Goal: Task Accomplishment & Management: Manage account settings

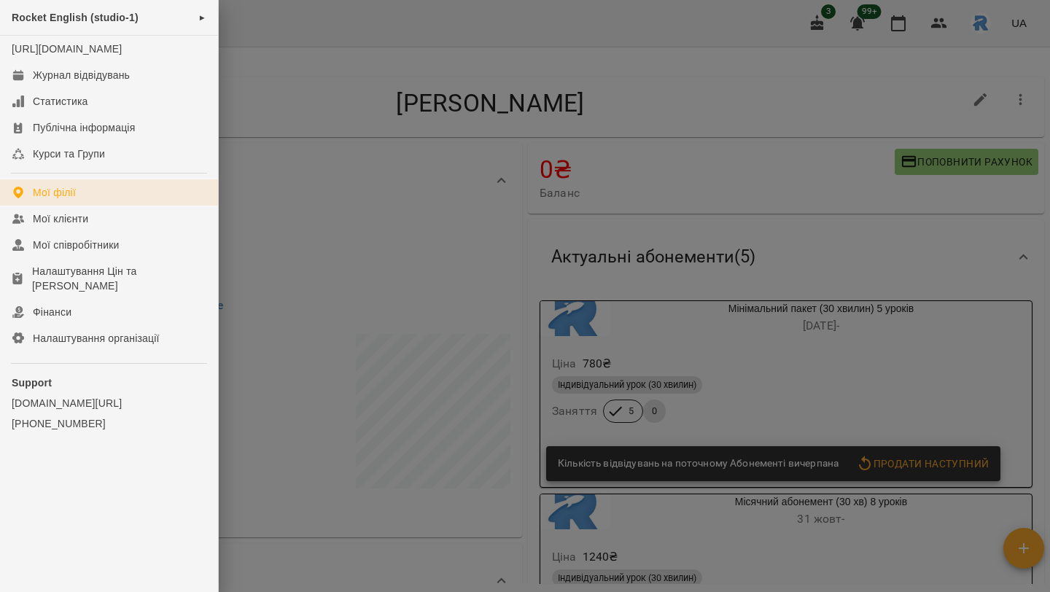
click at [62, 198] on link "Мої філії" at bounding box center [109, 192] width 218 height 26
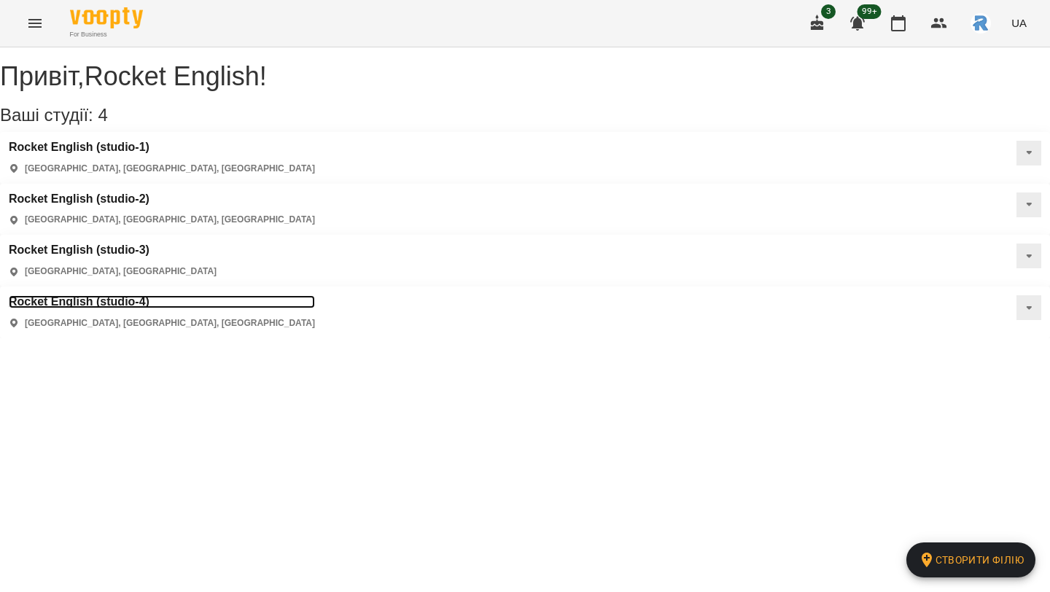
click at [90, 295] on h3 "Rocket English (studio-4)" at bounding box center [162, 301] width 306 height 13
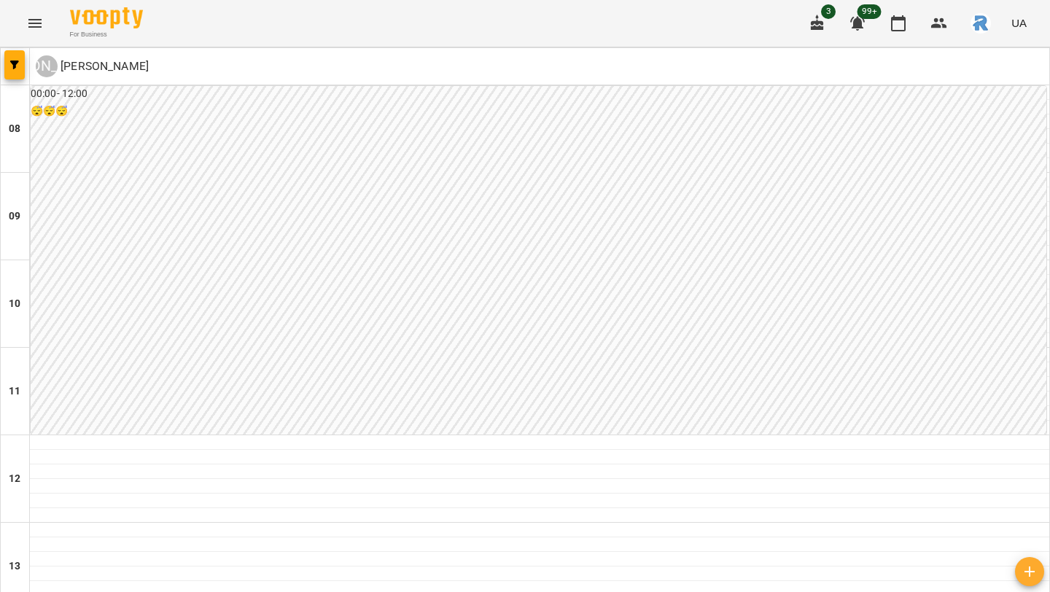
scroll to position [66, 0]
click at [15, 61] on icon "button" at bounding box center [14, 65] width 9 height 9
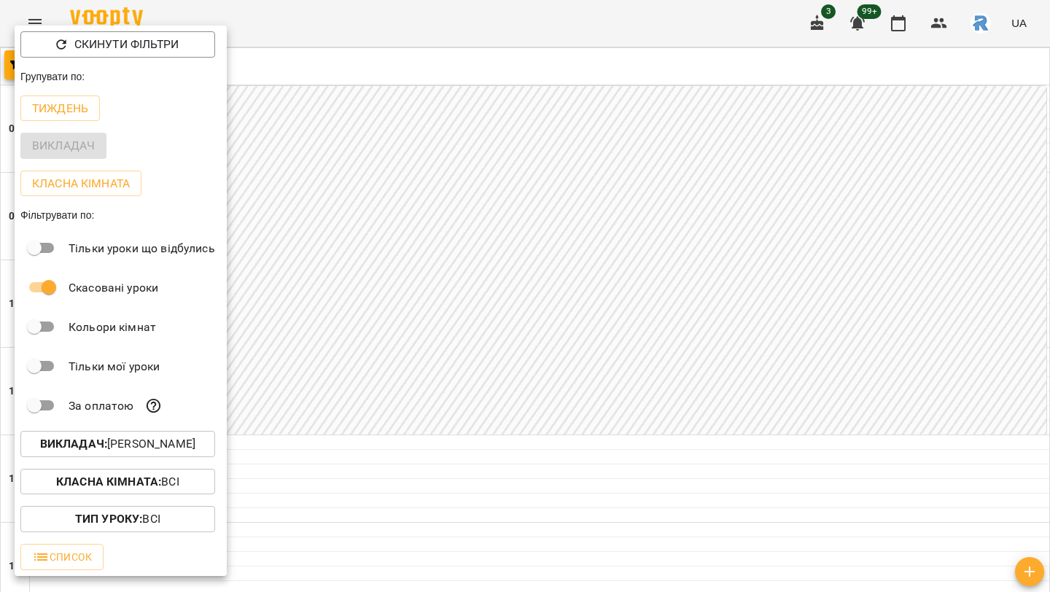
click at [137, 452] on p "Викладач : [PERSON_NAME]" at bounding box center [117, 444] width 155 height 18
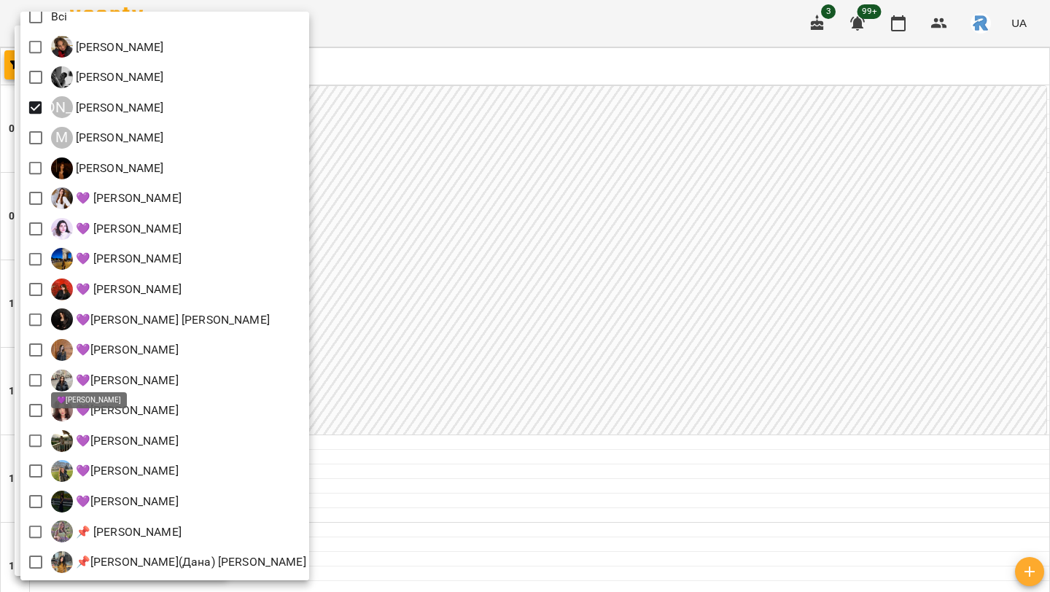
scroll to position [0, 0]
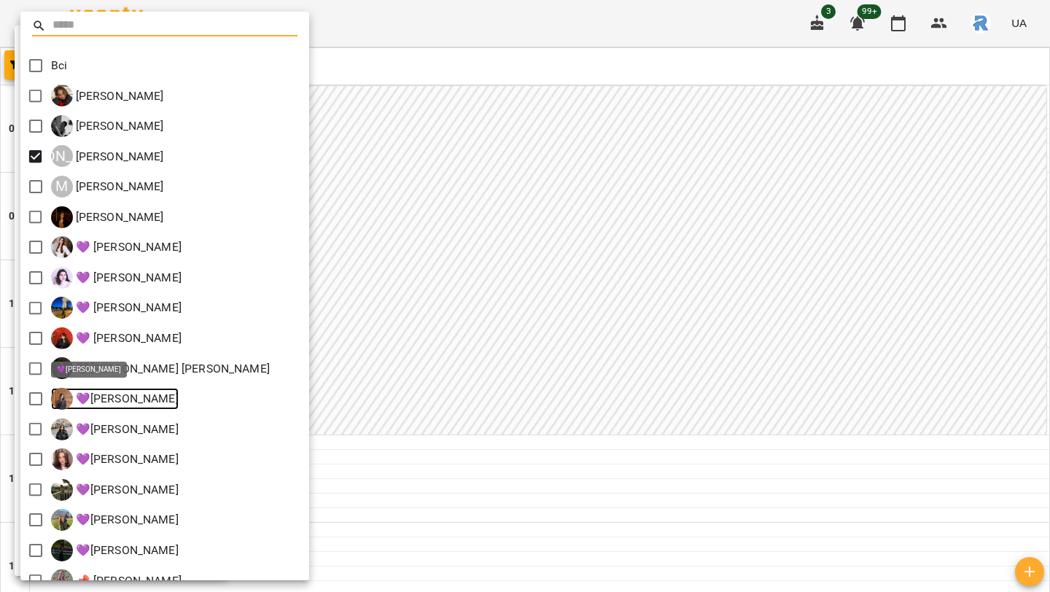
click at [117, 391] on p "💜[PERSON_NAME]" at bounding box center [126, 399] width 106 height 18
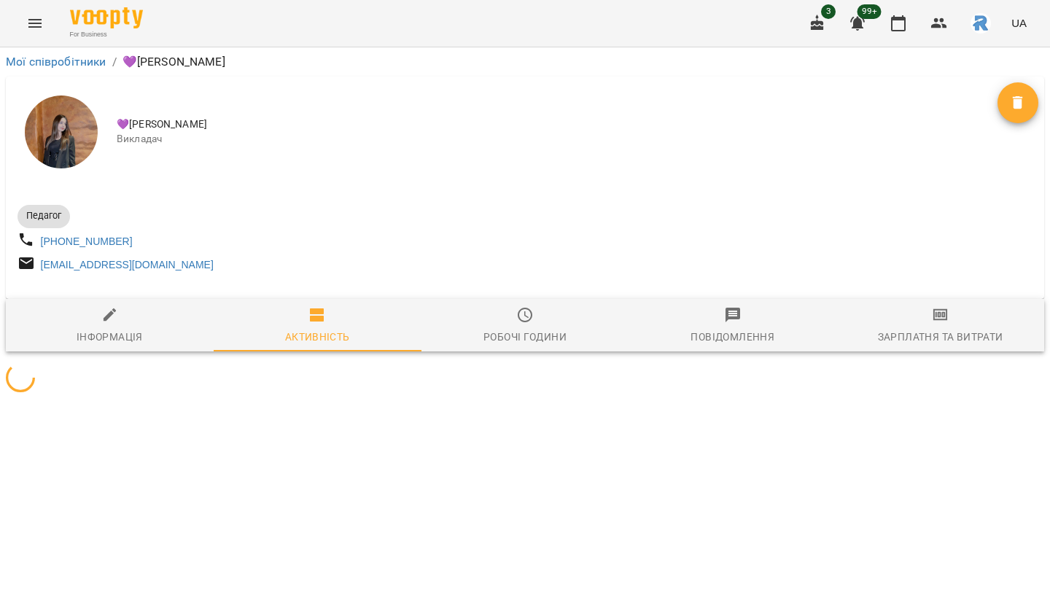
click at [117, 391] on div at bounding box center [525, 380] width 1038 height 34
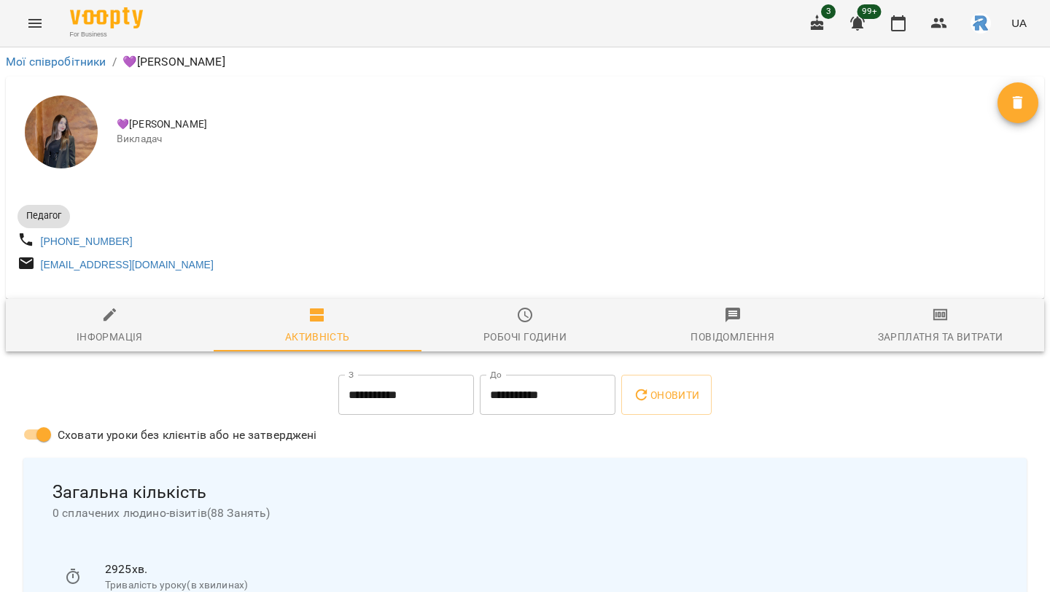
click at [904, 18] on icon "button" at bounding box center [898, 23] width 15 height 16
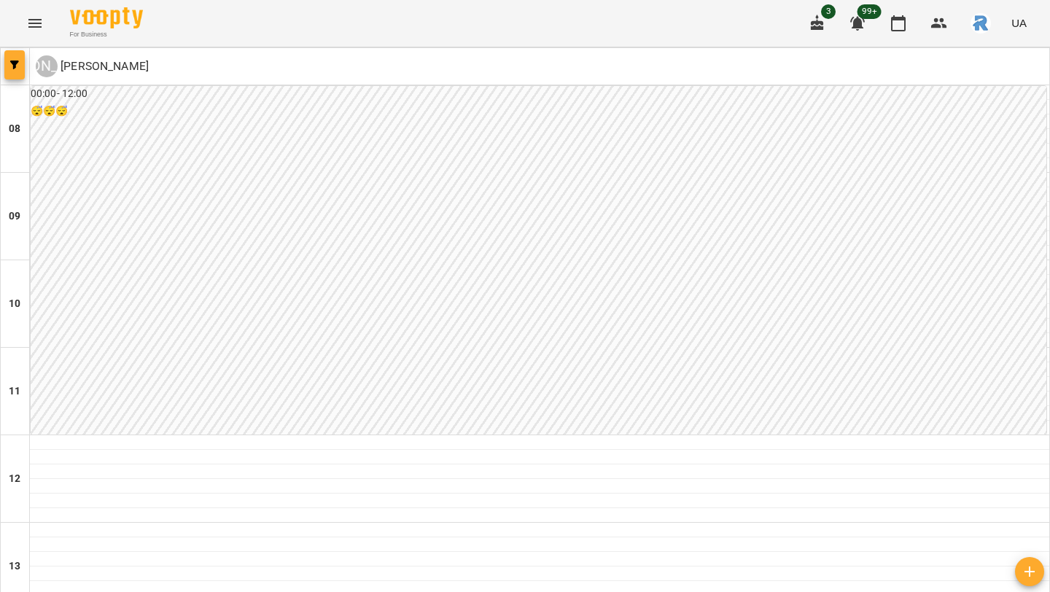
click at [11, 64] on icon "button" at bounding box center [14, 65] width 9 height 9
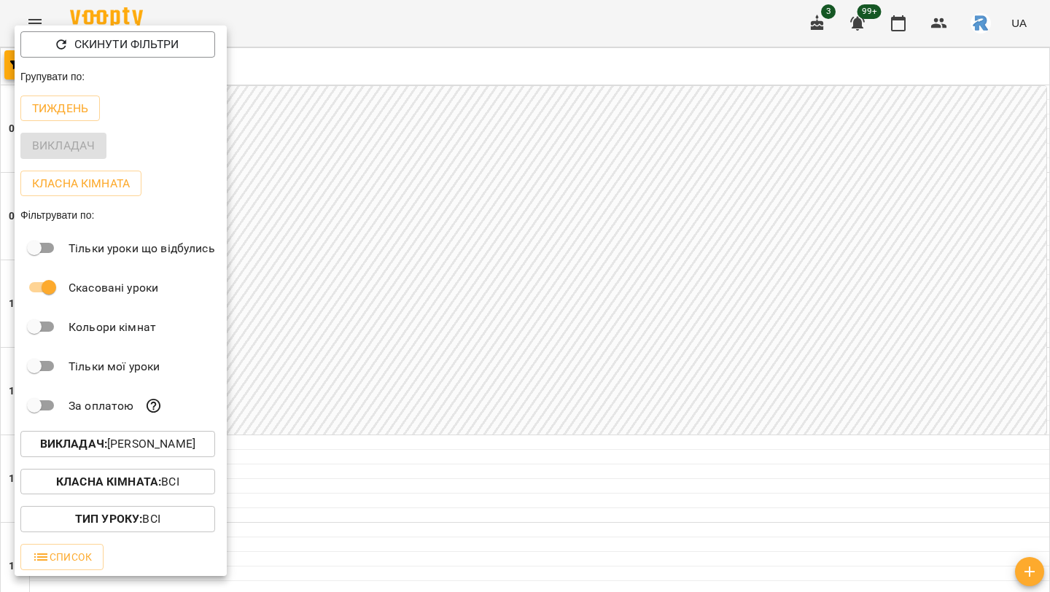
click at [126, 432] on div "Викладач : [PERSON_NAME]" at bounding box center [121, 444] width 212 height 38
click at [125, 441] on p "Викладач : [PERSON_NAME]" at bounding box center [117, 444] width 155 height 18
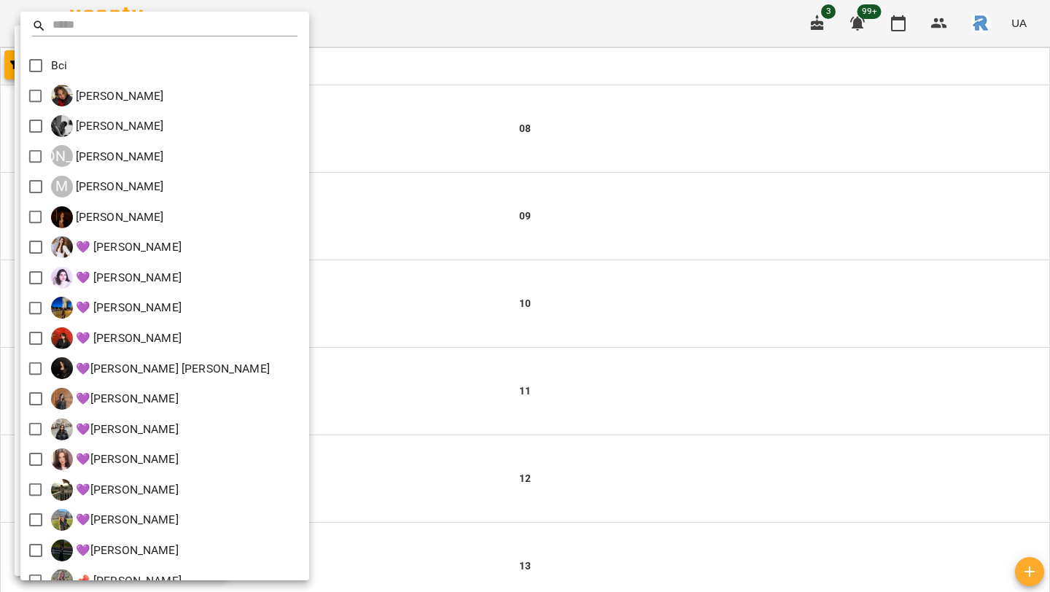
scroll to position [201, 0]
